Goal: Task Accomplishment & Management: Use online tool/utility

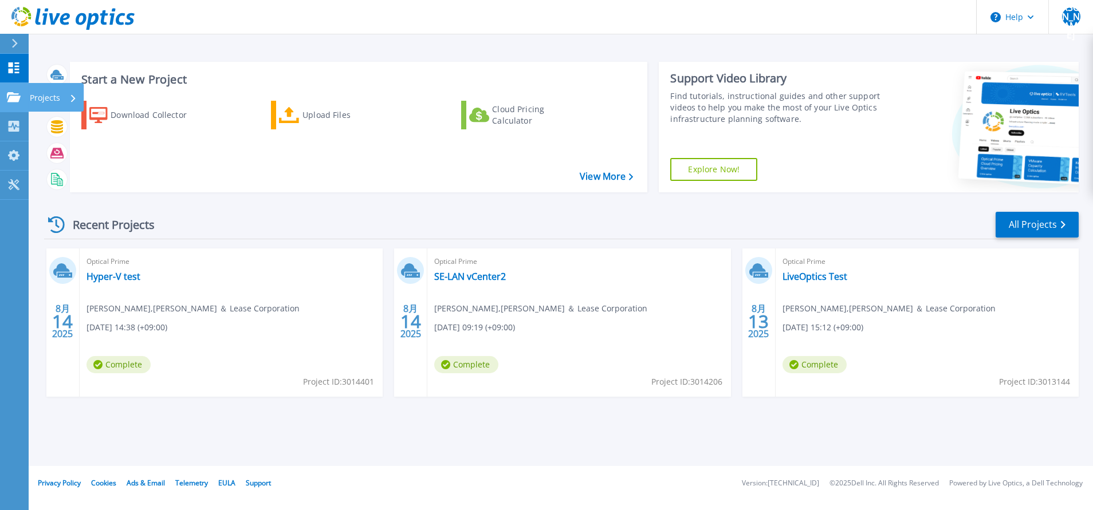
click at [19, 101] on icon at bounding box center [14, 97] width 14 height 10
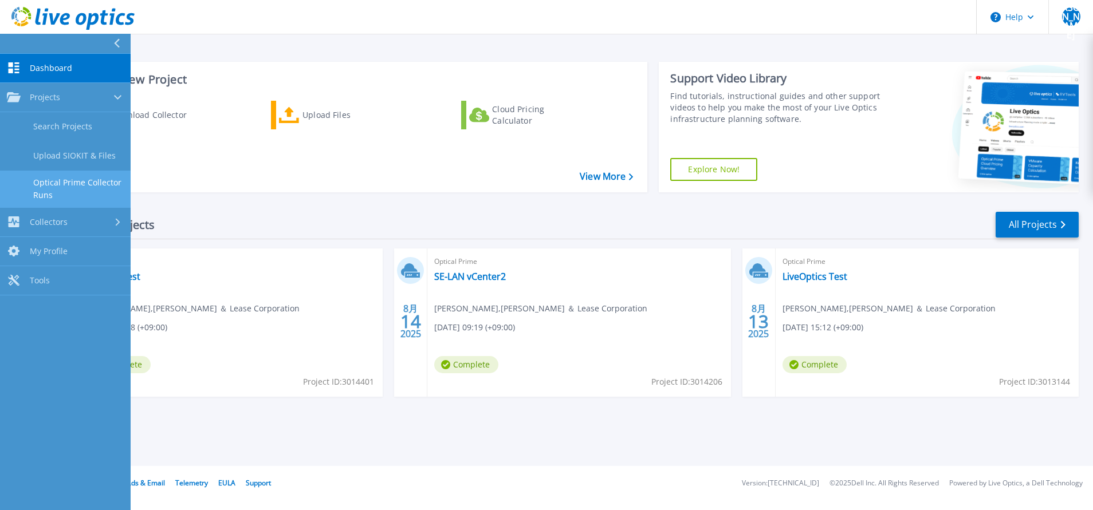
click at [102, 176] on link "Optical Prime Collector Runs" at bounding box center [65, 189] width 131 height 37
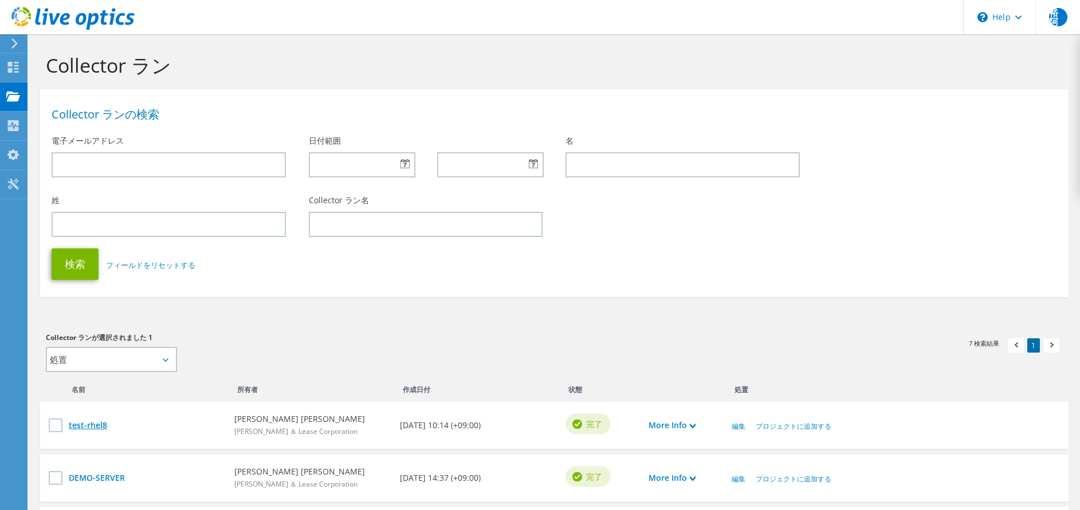
click at [93, 429] on link "test-rhel8" at bounding box center [146, 425] width 154 height 13
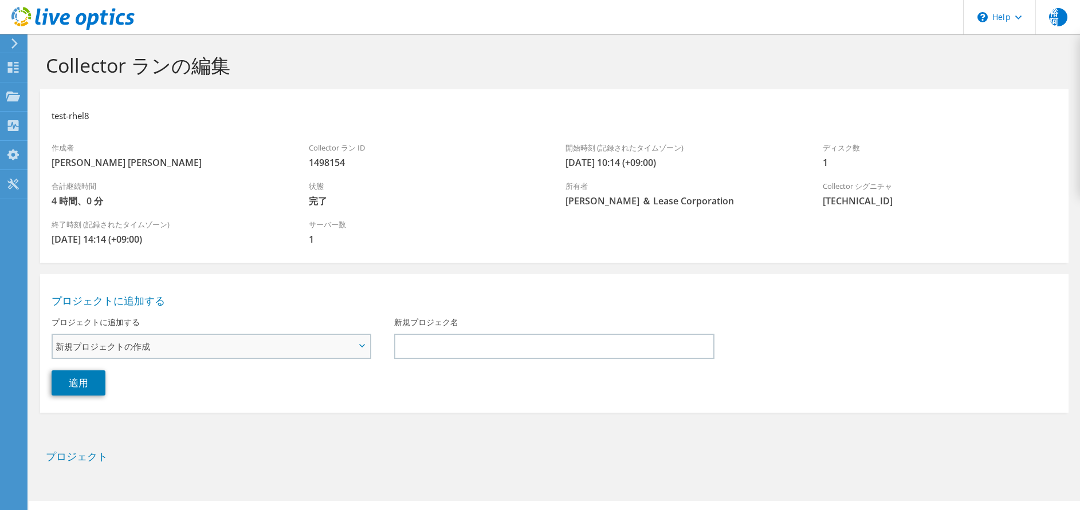
click at [179, 342] on span "新規プロジェクトの作成" at bounding box center [206, 347] width 300 height 14
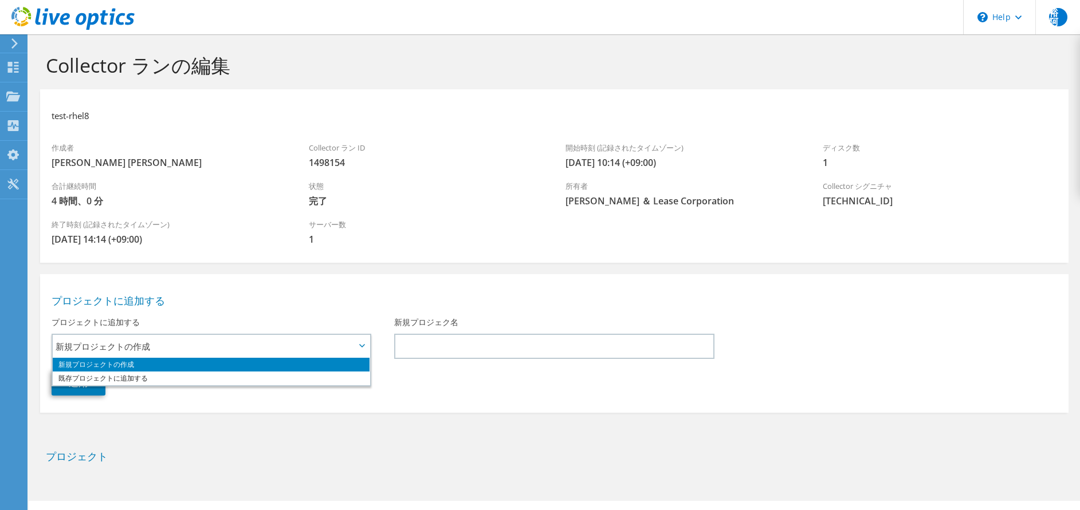
click at [268, 312] on div "プロジェクトに追加する 新規プロジェクトの作成 既存プロジェクトに追加する 新規プロジェクトの作成 新規プロジェクトの作成 既存プロジェクトに追加する" at bounding box center [211, 333] width 343 height 44
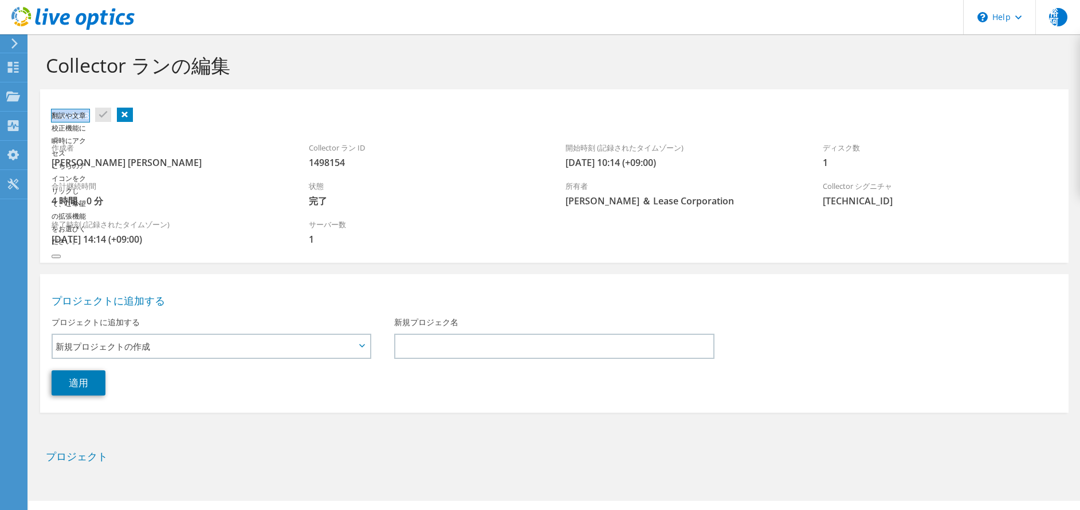
drag, startPoint x: 89, startPoint y: 122, endPoint x: 49, endPoint y: 120, distance: 39.6
click at [49, 120] on body "裕阿 エンドユーザー [PERSON_NAME] [PERSON_NAME] [PERSON_NAME][EMAIL_ADDRESS][DOMAIN_NAME…" at bounding box center [540, 255] width 1080 height 510
copy h3 "test-rhel8"
click at [211, 105] on div "test-rhel8" at bounding box center [554, 116] width 1005 height 30
click at [70, 112] on body "裕阿 エンドユーザー [PERSON_NAME] [PERSON_NAME] [PERSON_NAME][EMAIL_ADDRESS][DOMAIN_NAME…" at bounding box center [540, 255] width 1080 height 510
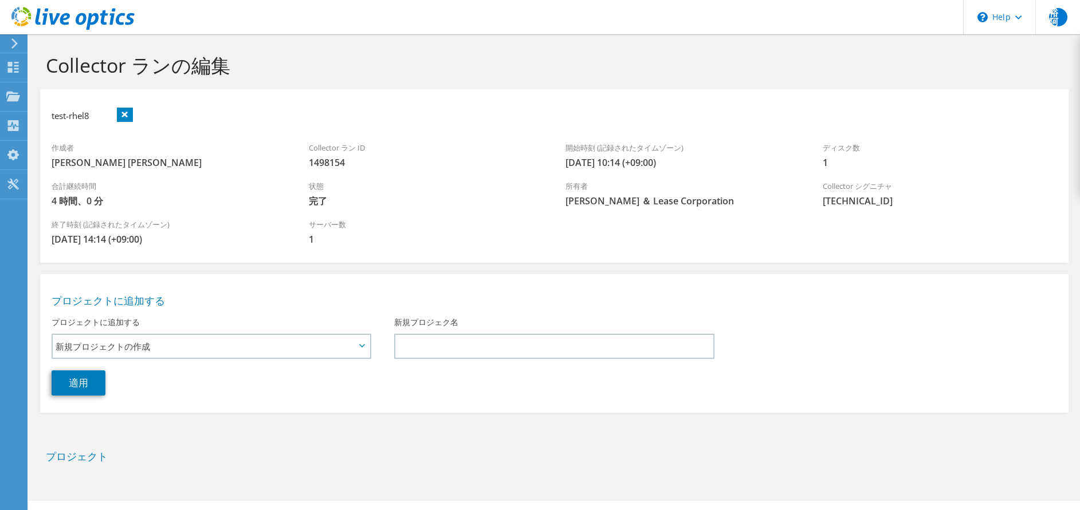
click at [226, 114] on div "test-rhel8" at bounding box center [554, 116] width 1005 height 30
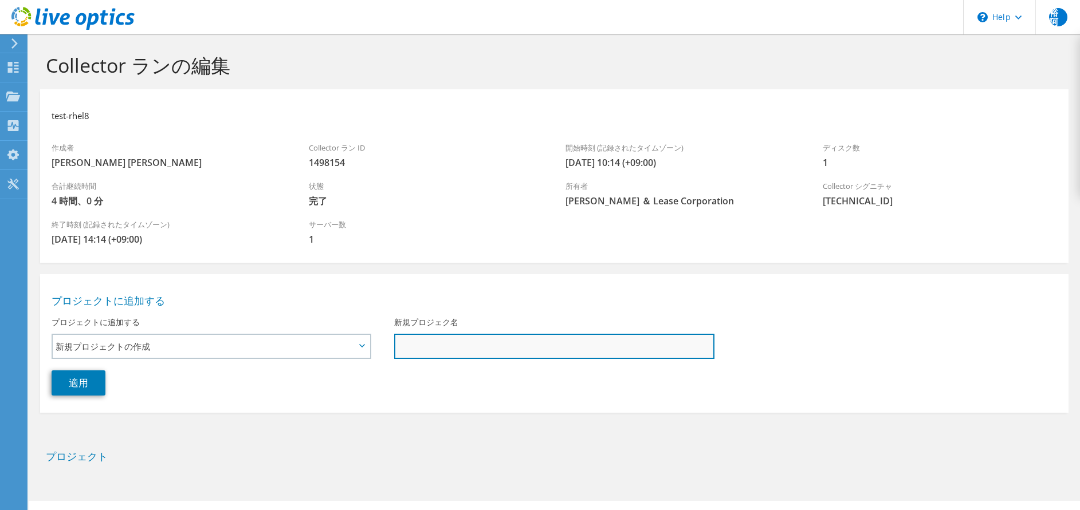
click at [448, 349] on input "新規プロジェク名" at bounding box center [554, 346] width 320 height 25
paste input "test-rhel8"
type input "test-rhel8"
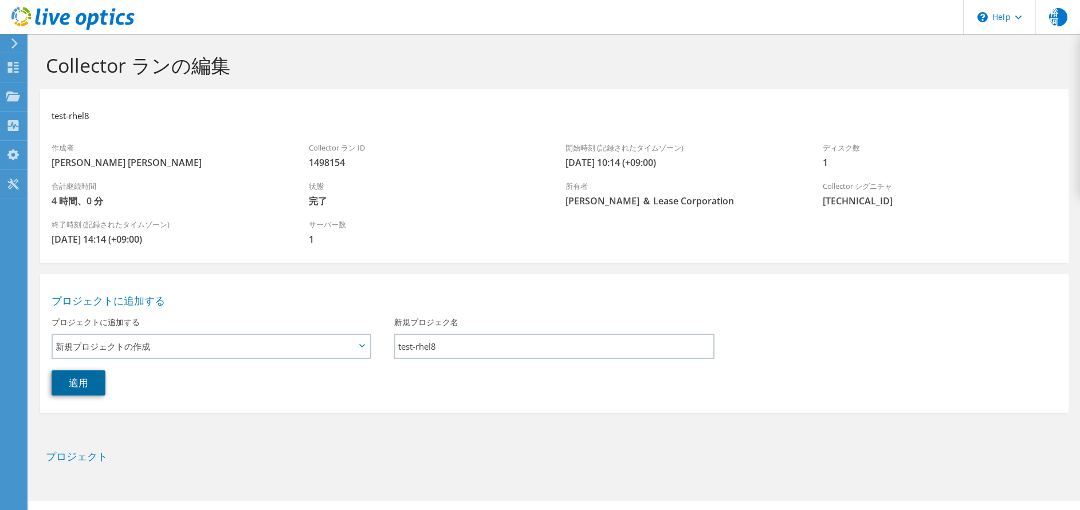
click at [95, 384] on link "適用" at bounding box center [79, 383] width 54 height 25
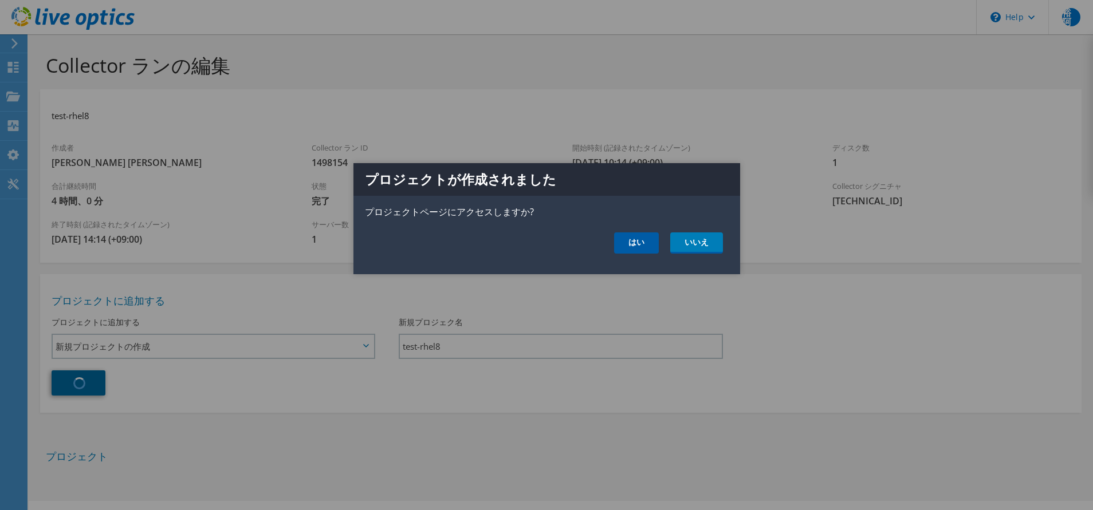
click at [632, 238] on link "はい" at bounding box center [636, 243] width 45 height 21
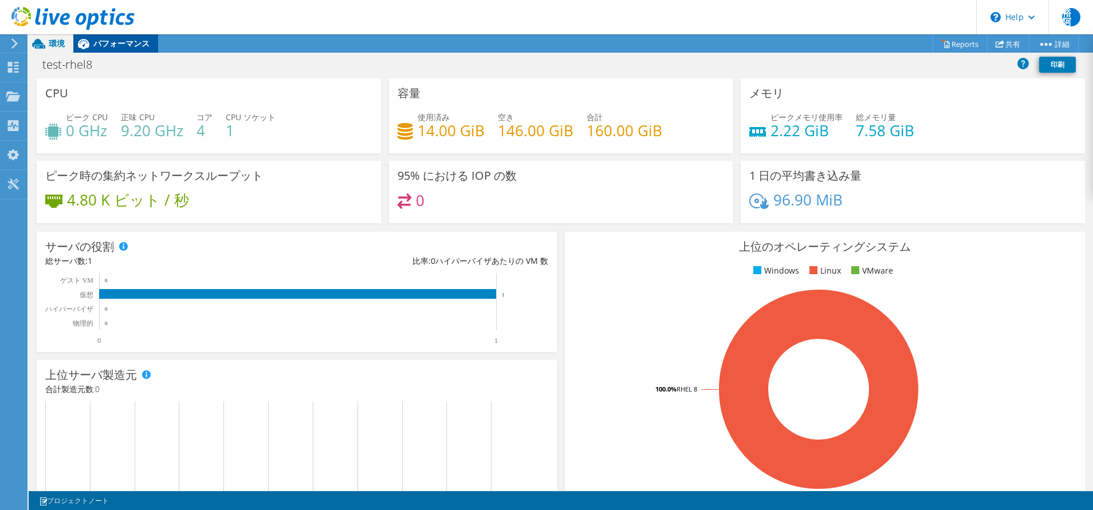
click at [118, 48] on span "パフォーマンス" at bounding box center [121, 43] width 56 height 11
